Goal: Check status: Check status

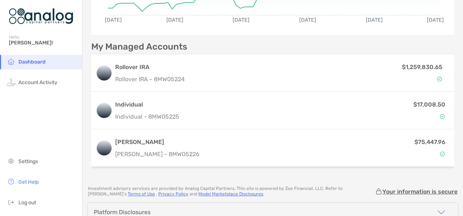
scroll to position [150, 0]
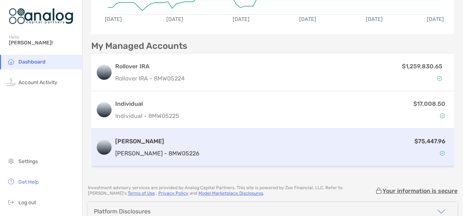
click at [418, 139] on p "$75,447.96" at bounding box center [430, 141] width 31 height 9
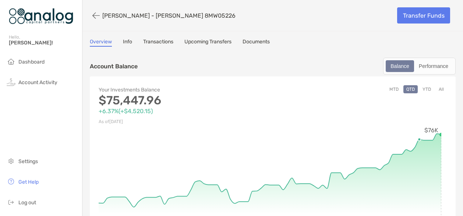
click at [418, 139] on circle at bounding box center [419, 139] width 3 height 3
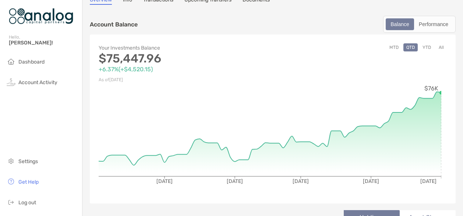
scroll to position [38, 0]
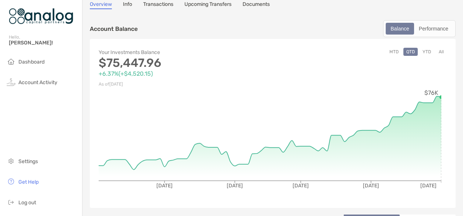
click at [423, 49] on button "YTD" at bounding box center [427, 52] width 14 height 8
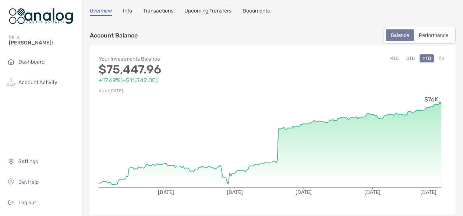
scroll to position [0, 0]
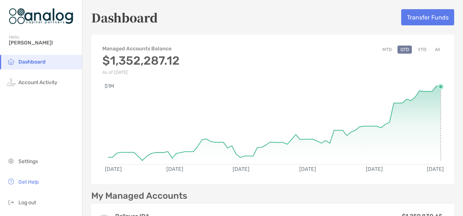
click at [435, 89] on rect at bounding box center [274, 121] width 333 height 71
click at [383, 51] on button "MTD" at bounding box center [387, 50] width 15 height 8
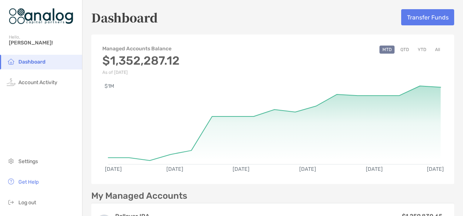
click at [433, 49] on button "All" at bounding box center [437, 50] width 11 height 8
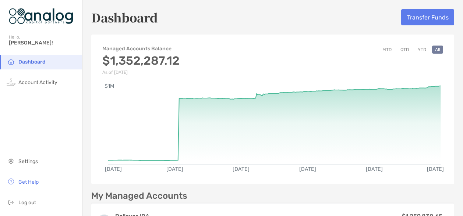
click at [416, 52] on button "YTD" at bounding box center [422, 50] width 14 height 8
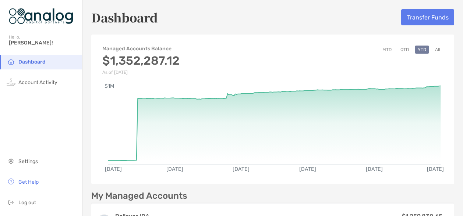
click at [399, 52] on button "QTD" at bounding box center [405, 50] width 14 height 8
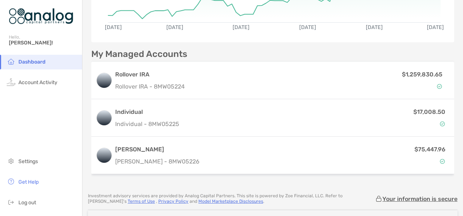
scroll to position [141, 0]
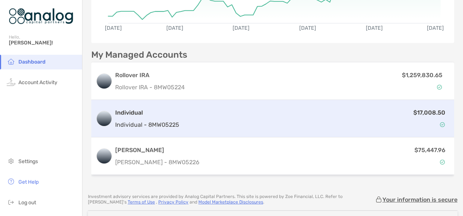
click at [421, 113] on p "$17,008.50" at bounding box center [429, 112] width 32 height 9
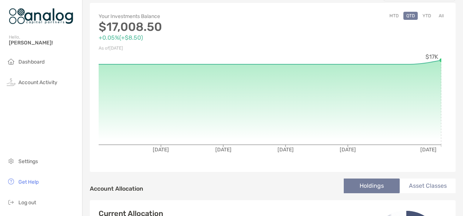
scroll to position [46, 0]
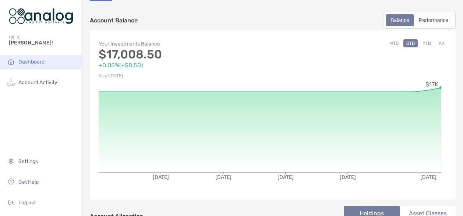
click at [28, 62] on span "Dashboard" at bounding box center [31, 62] width 26 height 6
